Goal: Transaction & Acquisition: Purchase product/service

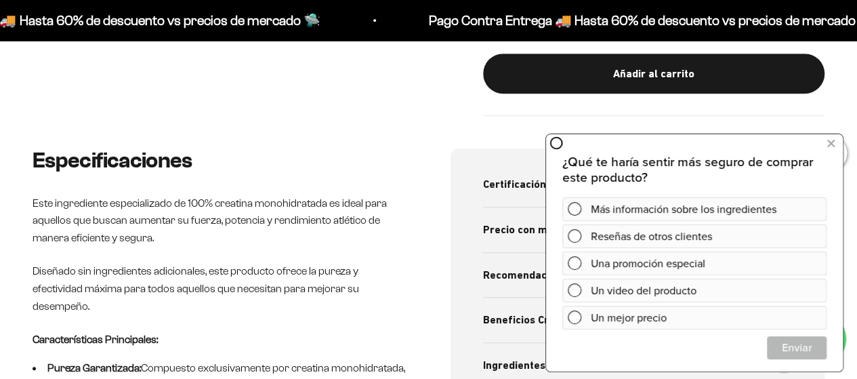
scroll to position [491, 0]
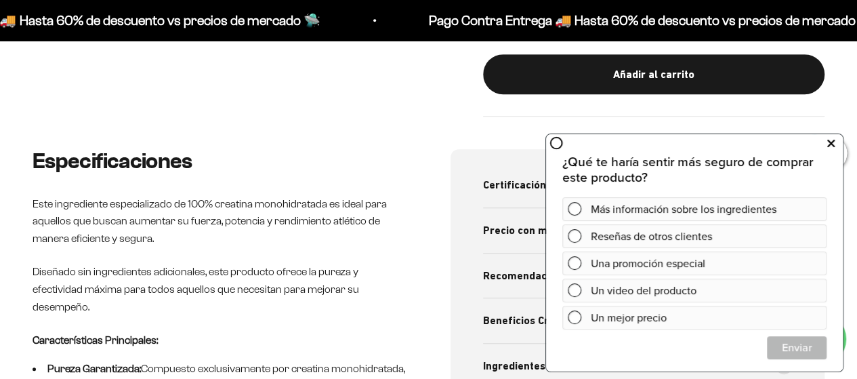
click at [833, 144] on icon at bounding box center [830, 143] width 7 height 18
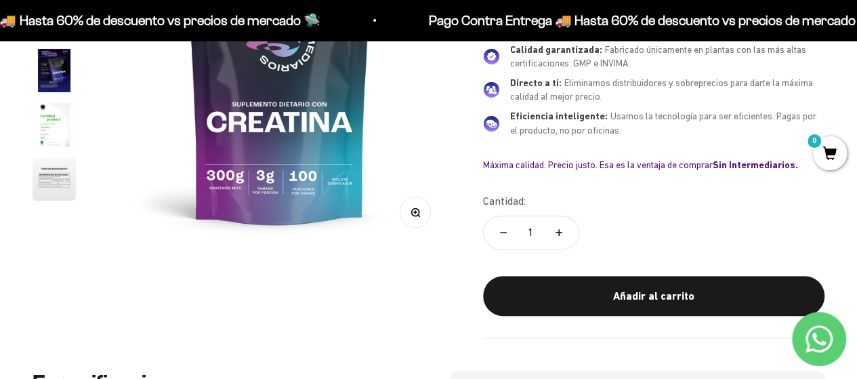
scroll to position [270, 0]
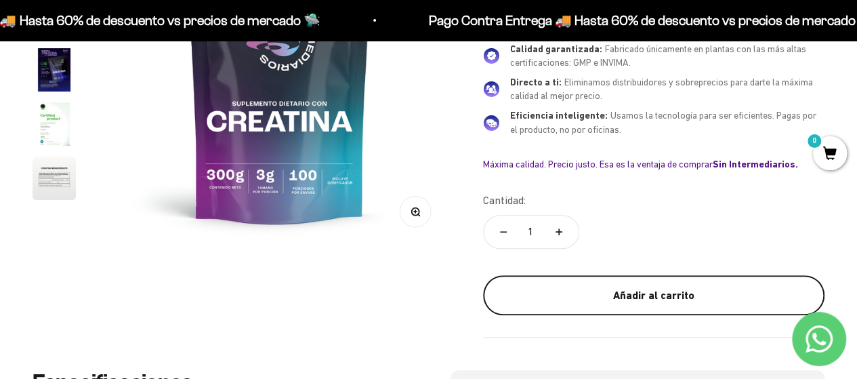
click at [612, 299] on div "Añadir al carrito" at bounding box center [653, 296] width 287 height 18
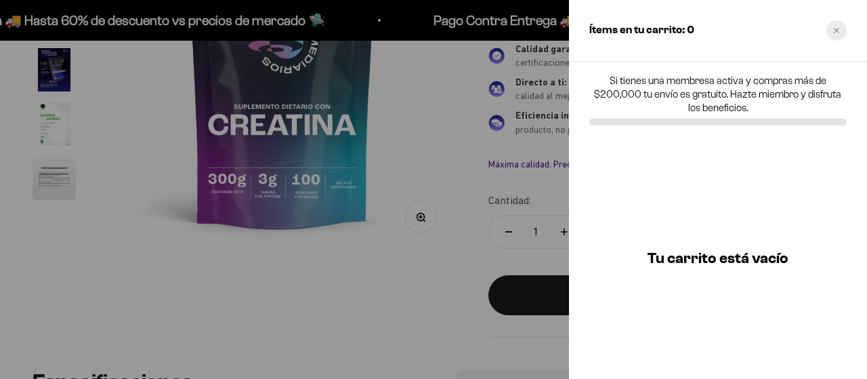
click at [836, 31] on icon "Close cart" at bounding box center [836, 30] width 5 height 5
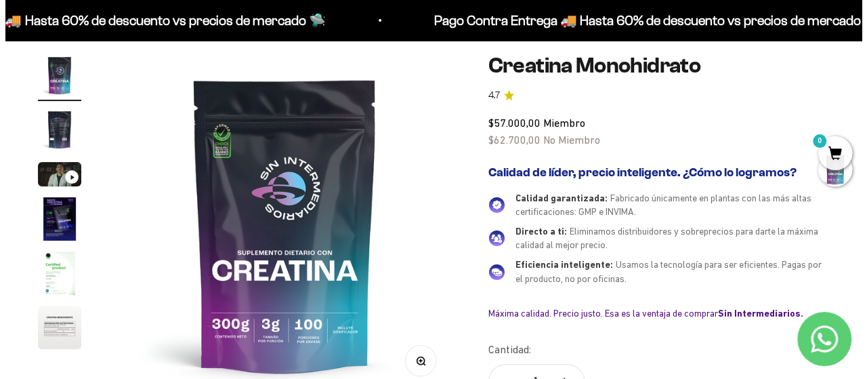
scroll to position [0, 0]
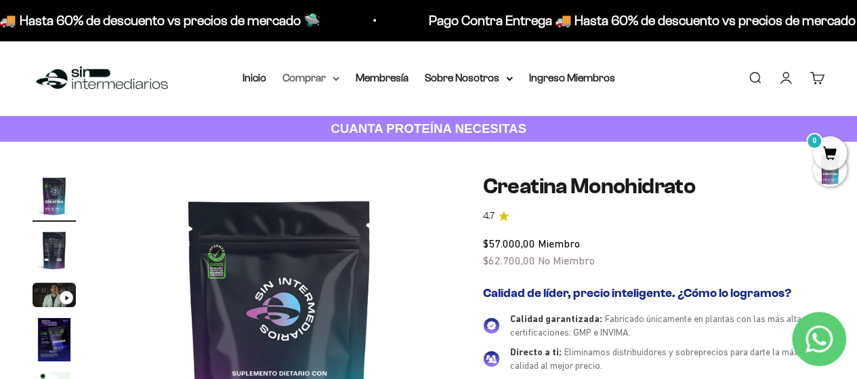
click at [325, 78] on summary "Comprar" at bounding box center [311, 78] width 57 height 18
click at [459, 79] on summary "Sobre Nosotros" at bounding box center [469, 78] width 88 height 18
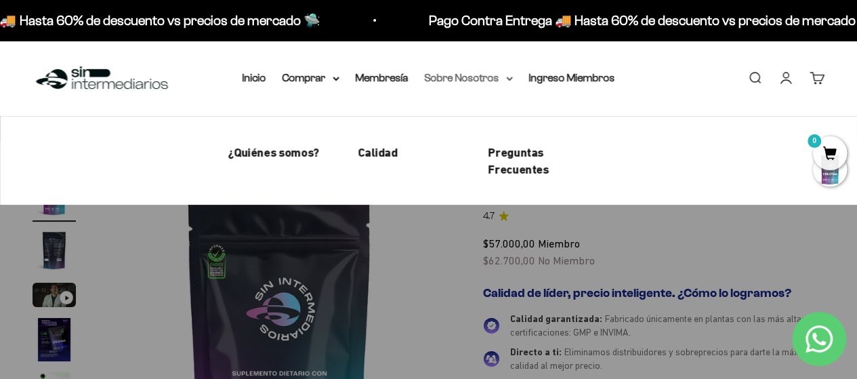
click at [459, 79] on summary "Sobre Nosotros" at bounding box center [469, 78] width 88 height 18
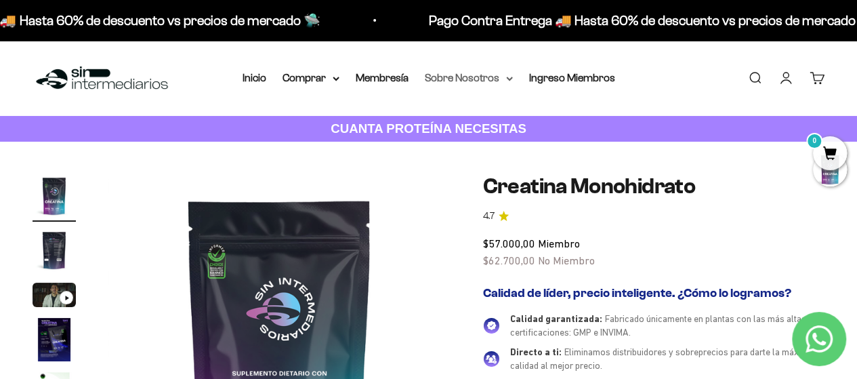
click at [493, 76] on summary "Sobre Nosotros" at bounding box center [469, 78] width 88 height 18
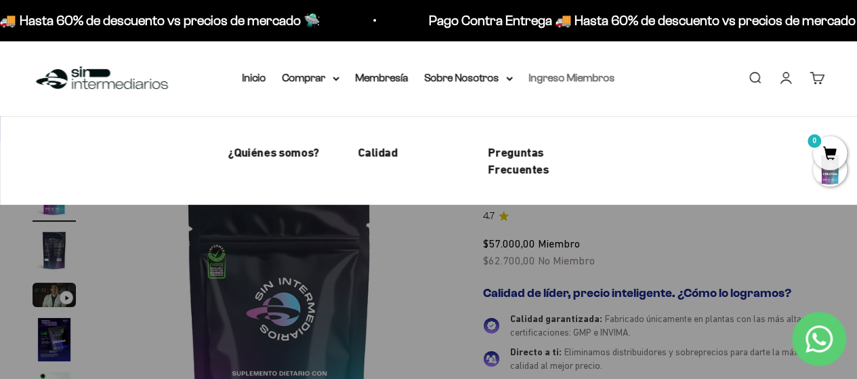
click at [562, 72] on link "Ingreso Miembros" at bounding box center [572, 78] width 86 height 12
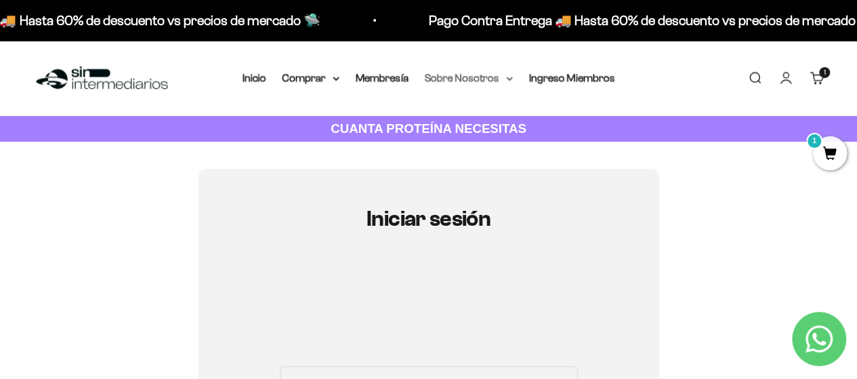
click at [495, 73] on summary "Sobre Nosotros" at bounding box center [469, 78] width 88 height 18
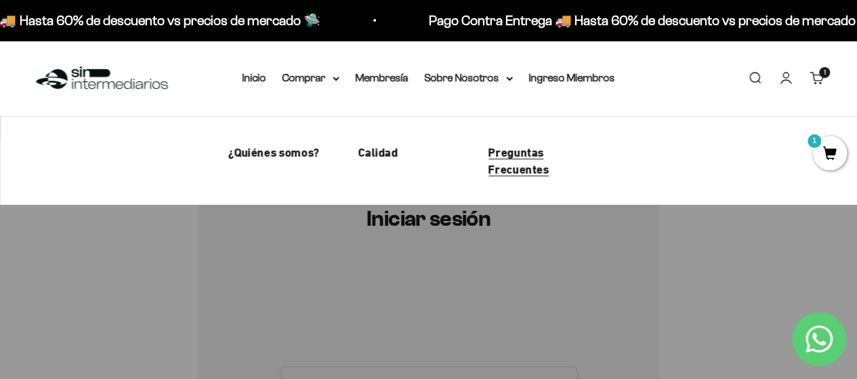
click at [519, 165] on span "Preguntas Frecuentes" at bounding box center [519, 160] width 60 height 31
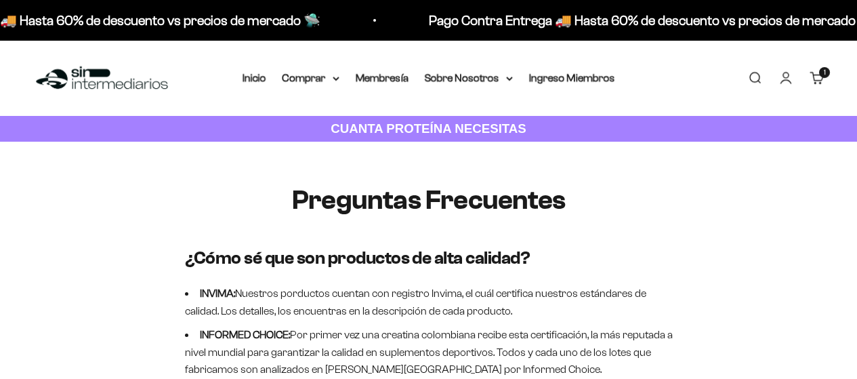
scroll to position [320, 0]
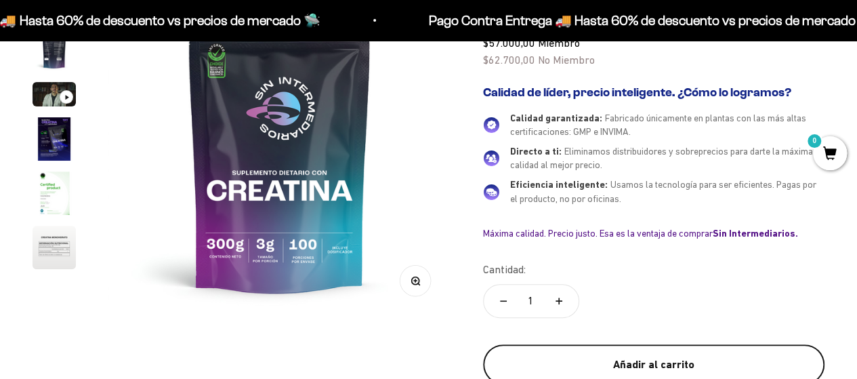
click at [626, 360] on div "Añadir al carrito" at bounding box center [653, 365] width 287 height 18
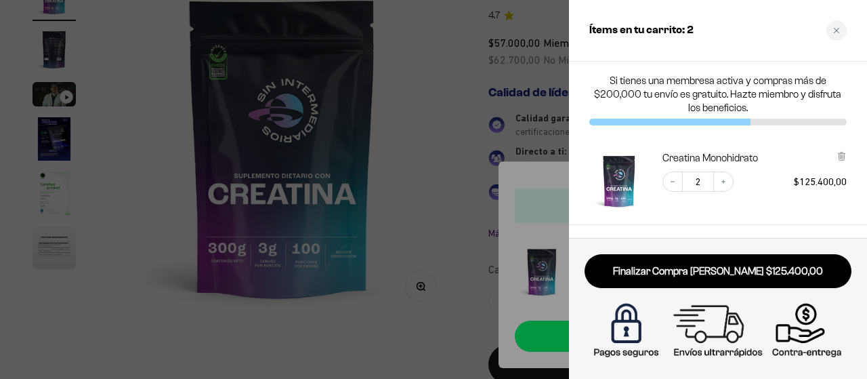
click at [427, 283] on div at bounding box center [433, 189] width 867 height 379
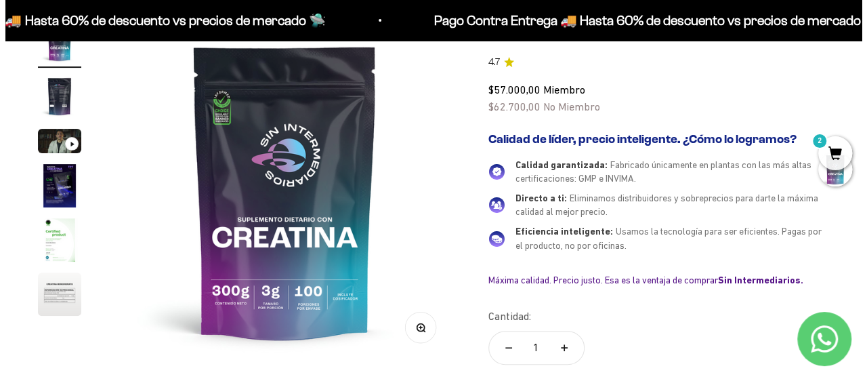
scroll to position [154, 0]
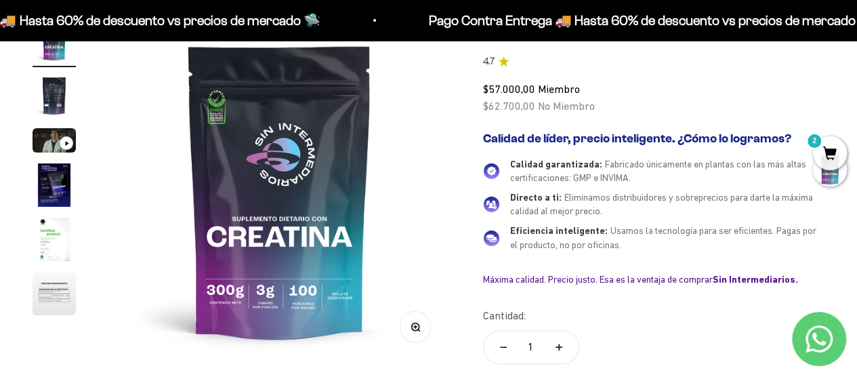
click at [824, 155] on span "2" at bounding box center [830, 153] width 34 height 34
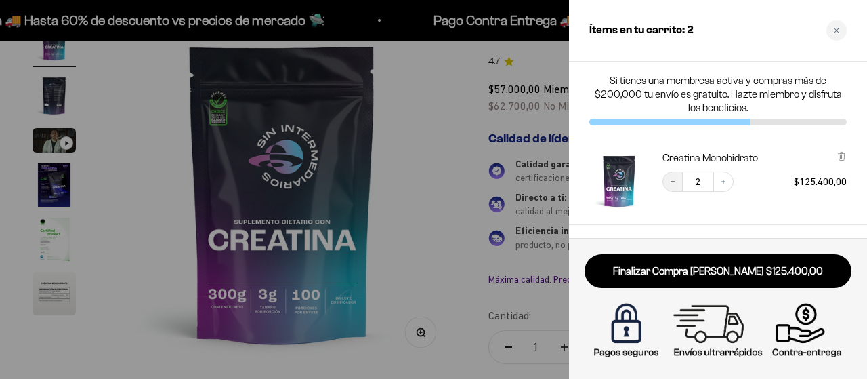
click at [676, 181] on icon "Decrease quantity" at bounding box center [673, 182] width 8 height 8
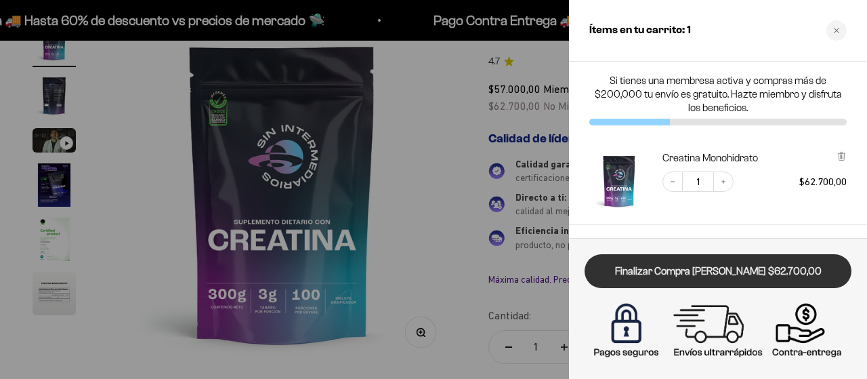
click at [703, 270] on link "Finalizar Compra [PERSON_NAME] $62.700,00" at bounding box center [718, 271] width 267 height 35
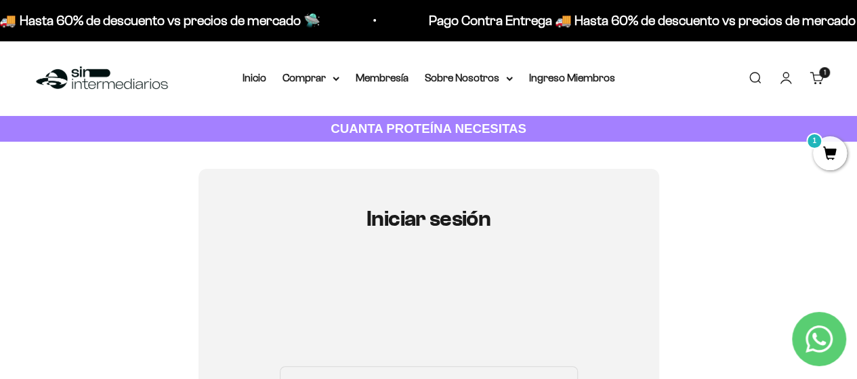
click at [814, 81] on link "Carrito 1 artículo 1" at bounding box center [817, 77] width 15 height 15
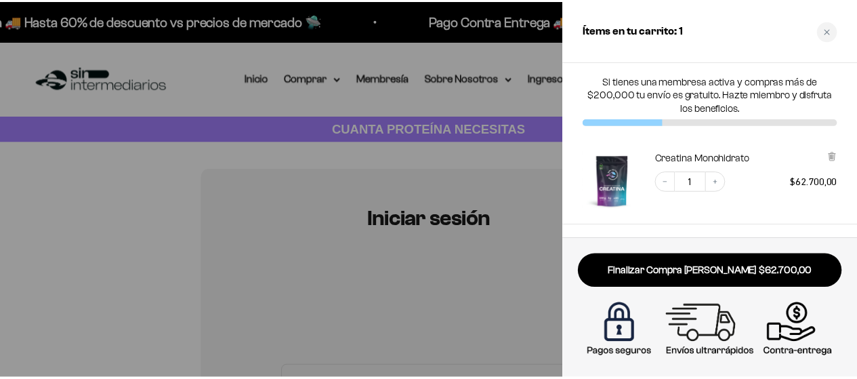
scroll to position [104, 0]
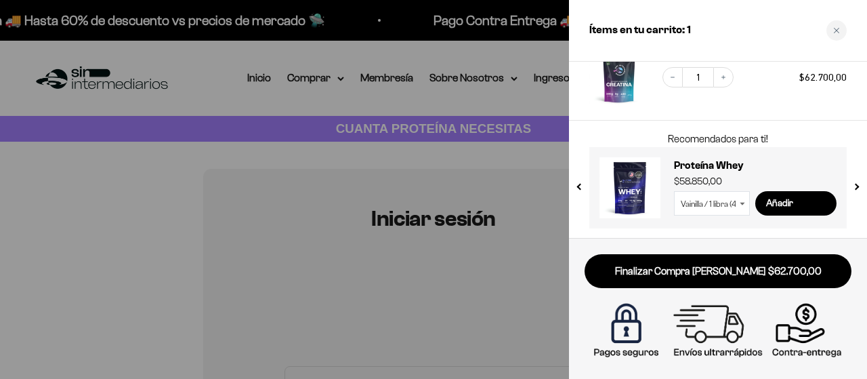
click at [729, 334] on img at bounding box center [718, 330] width 260 height 65
click at [860, 187] on button "next slide / item" at bounding box center [856, 183] width 12 height 81
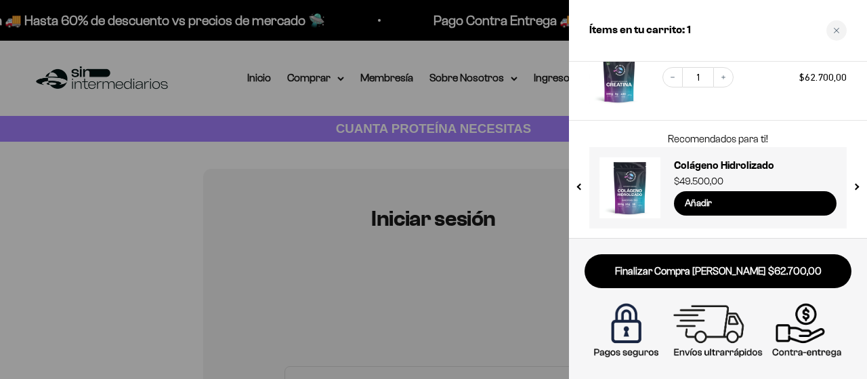
click at [860, 187] on button "next slide / item" at bounding box center [856, 183] width 12 height 81
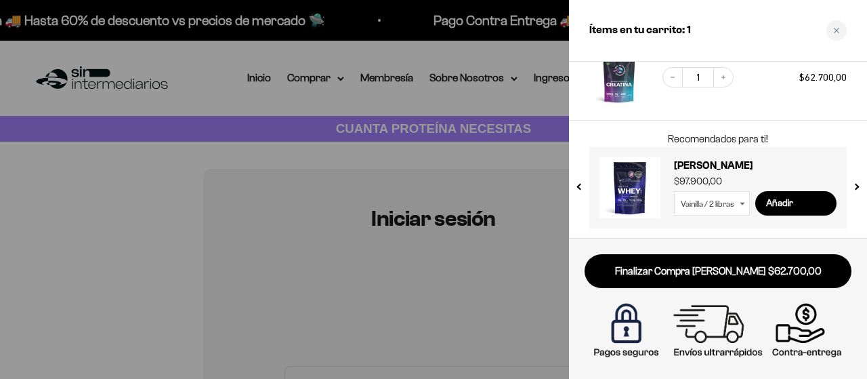
click at [860, 187] on button "next slide / item" at bounding box center [856, 183] width 12 height 81
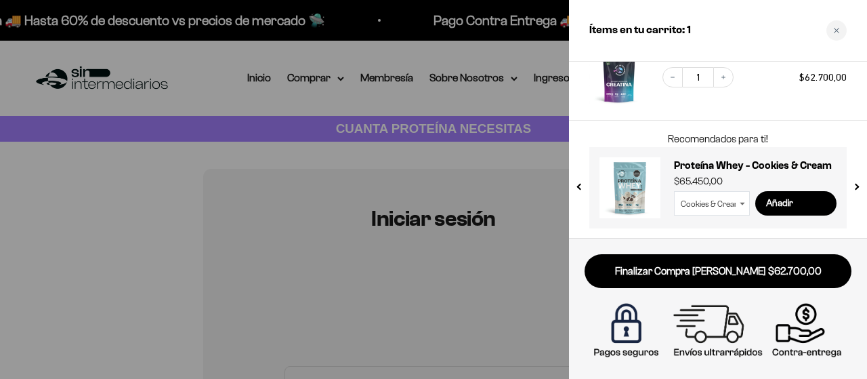
click at [860, 187] on button "next slide / item" at bounding box center [856, 183] width 12 height 81
click at [860, 185] on button "next slide / item" at bounding box center [856, 183] width 12 height 81
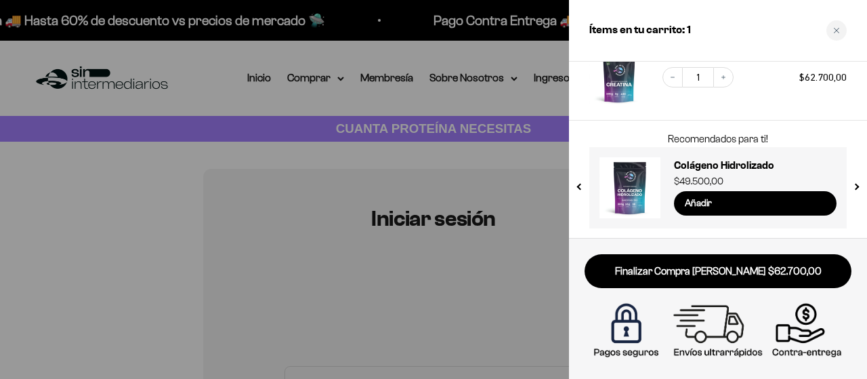
click at [860, 185] on button "next slide / item" at bounding box center [856, 183] width 12 height 81
click at [838, 30] on icon "Close cart" at bounding box center [836, 30] width 7 height 7
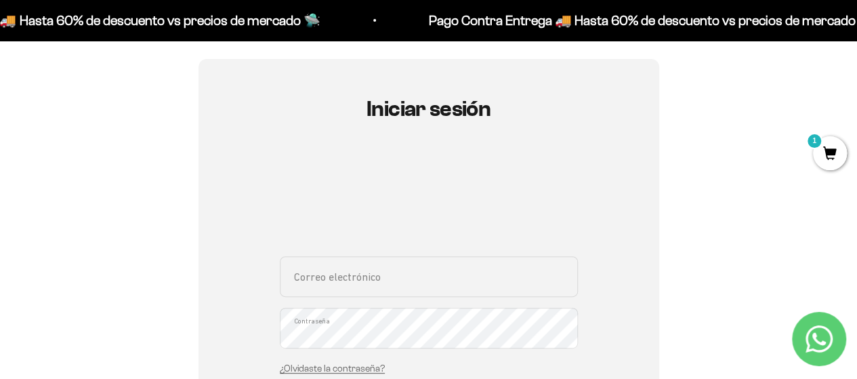
scroll to position [112, 0]
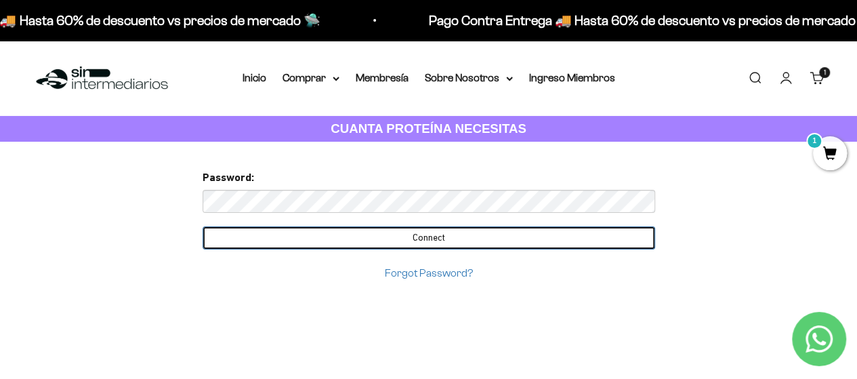
click at [453, 238] on input "Connect" at bounding box center [429, 237] width 453 height 23
click at [391, 233] on input "Connect" at bounding box center [429, 237] width 453 height 23
click at [350, 239] on input "Connect" at bounding box center [429, 237] width 453 height 23
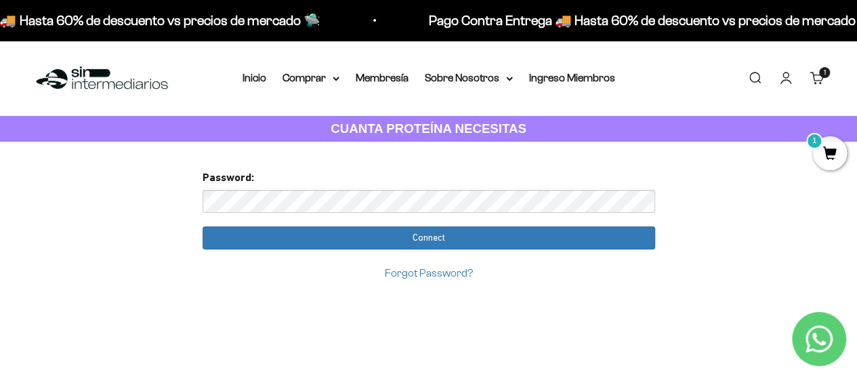
click at [785, 83] on link "Iniciar sesión" at bounding box center [785, 77] width 15 height 15
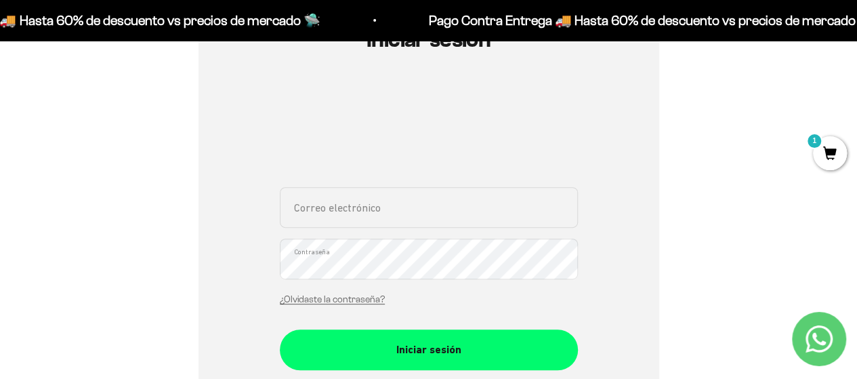
scroll to position [178, 0]
